Goal: Complete application form

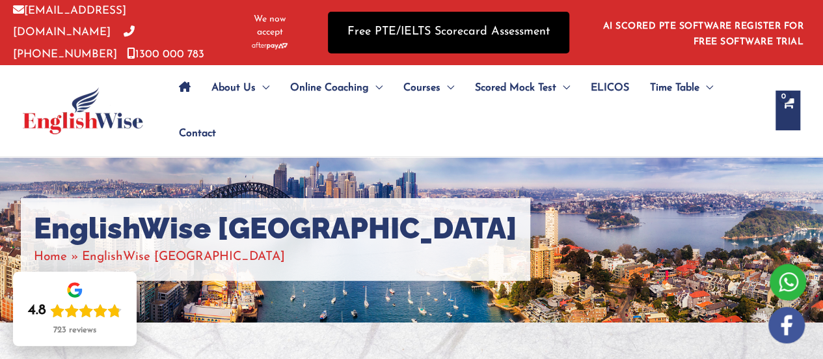
click at [409, 29] on link "Free PTE/IELTS Scorecard Assessment" at bounding box center [448, 32] width 241 height 41
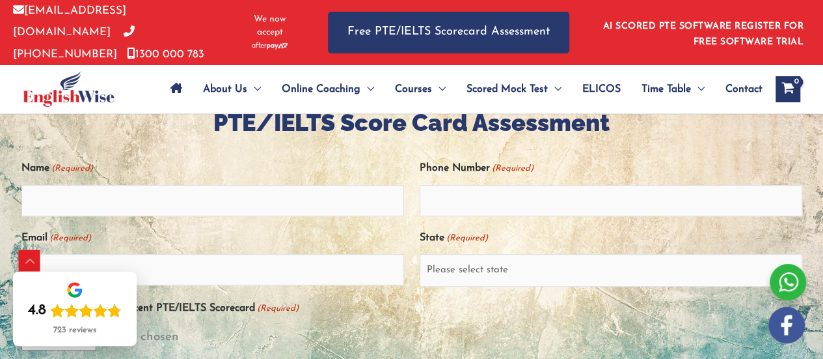
scroll to position [260, 0]
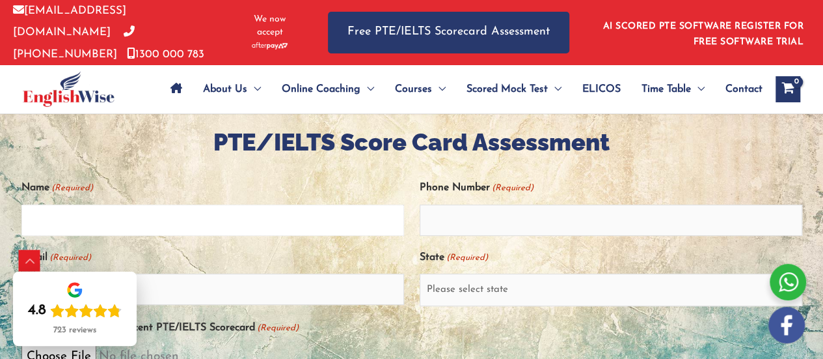
click at [61, 211] on input "Name (Required)" at bounding box center [212, 219] width 383 height 31
type input "Alireza"
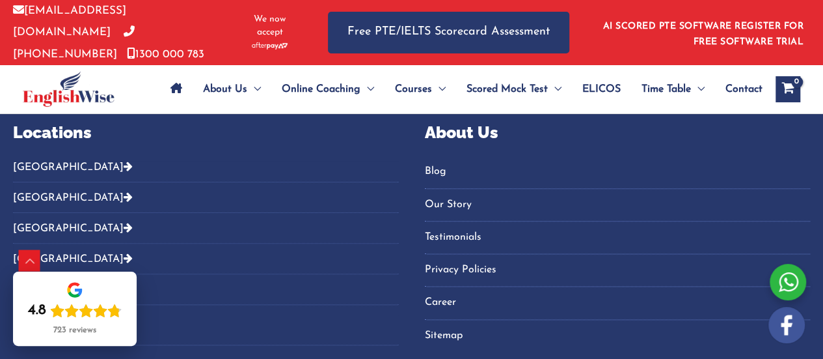
scroll to position [716, 0]
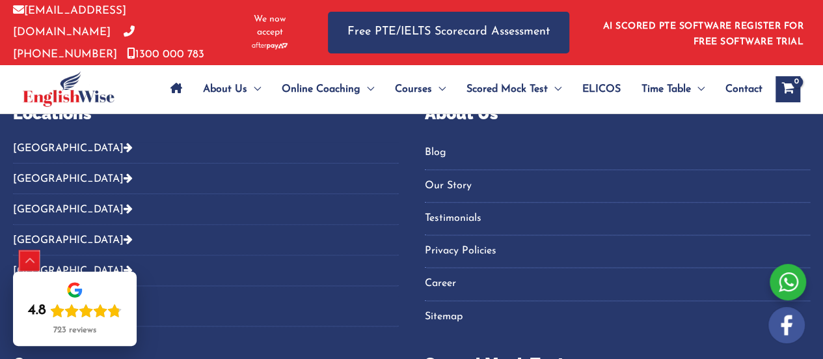
click at [33, 260] on div "Scroll to Top" at bounding box center [30, 261] width 21 height 21
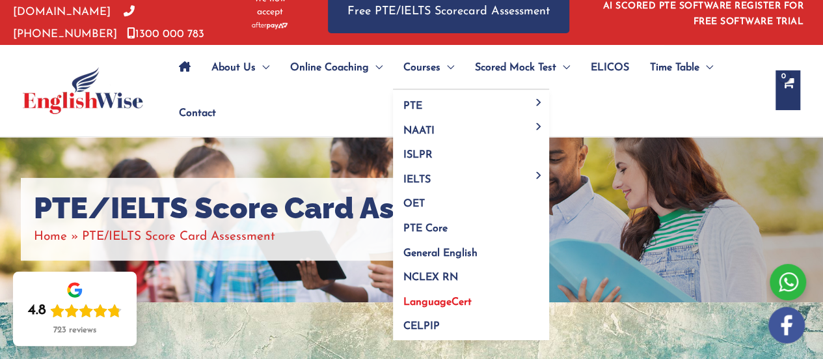
scroll to position [0, 0]
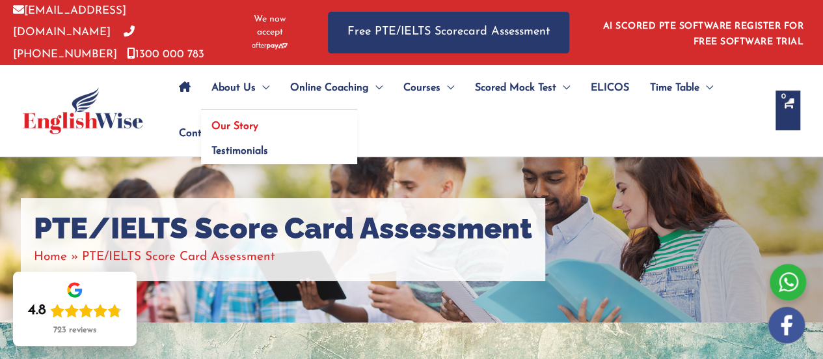
click at [230, 116] on link "Our Story" at bounding box center [279, 122] width 156 height 25
